Goal: Find specific page/section

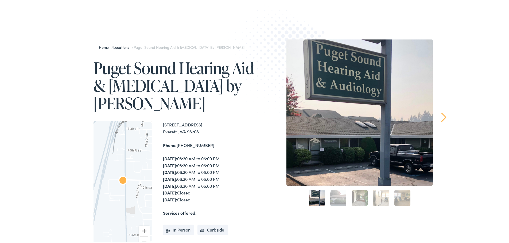
scroll to position [43, 0]
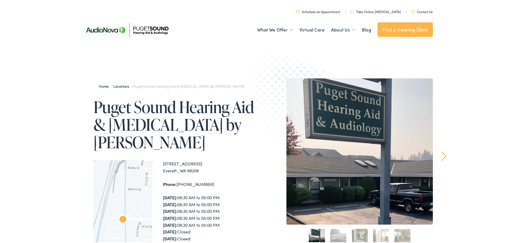
click at [112, 29] on img at bounding box center [127, 29] width 94 height 33
